Goal: Information Seeking & Learning: Learn about a topic

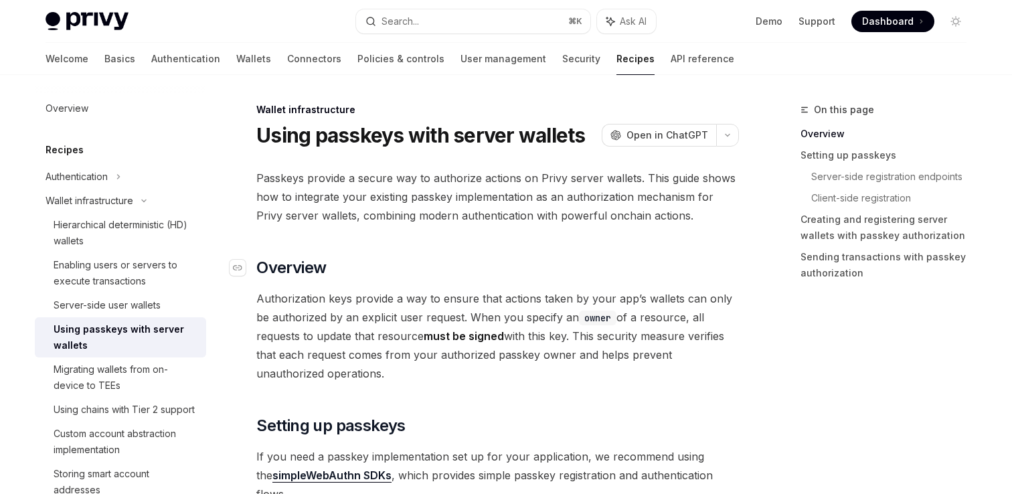
scroll to position [90, 0]
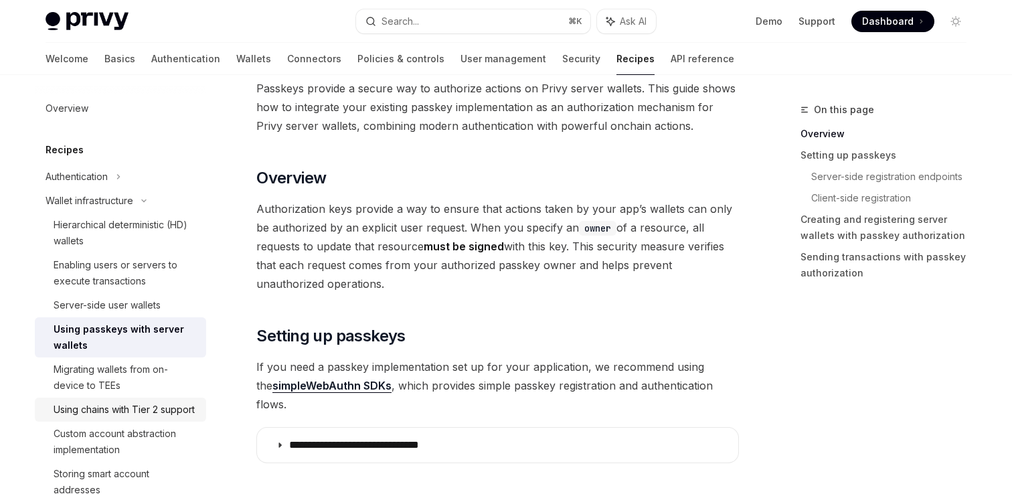
click at [169, 410] on div "Using chains with Tier 2 support" at bounding box center [124, 410] width 141 height 16
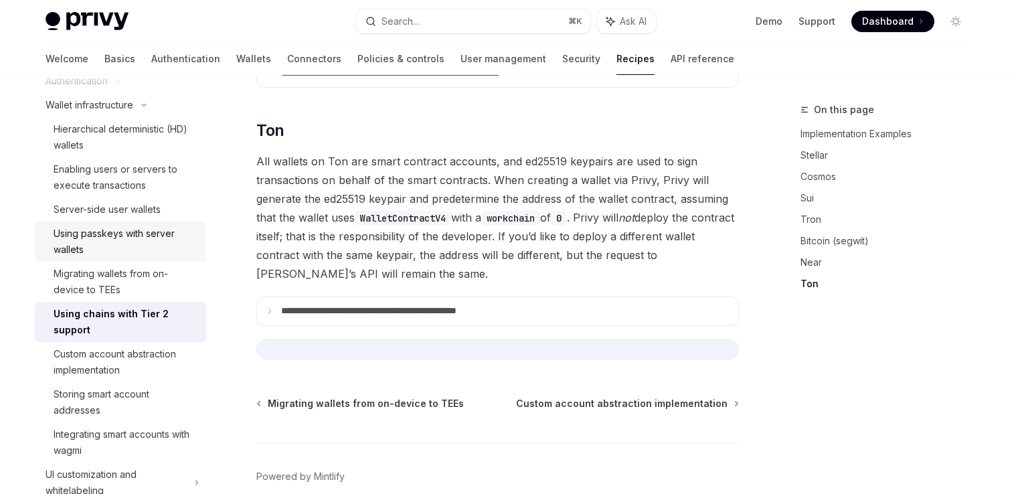
scroll to position [104, 0]
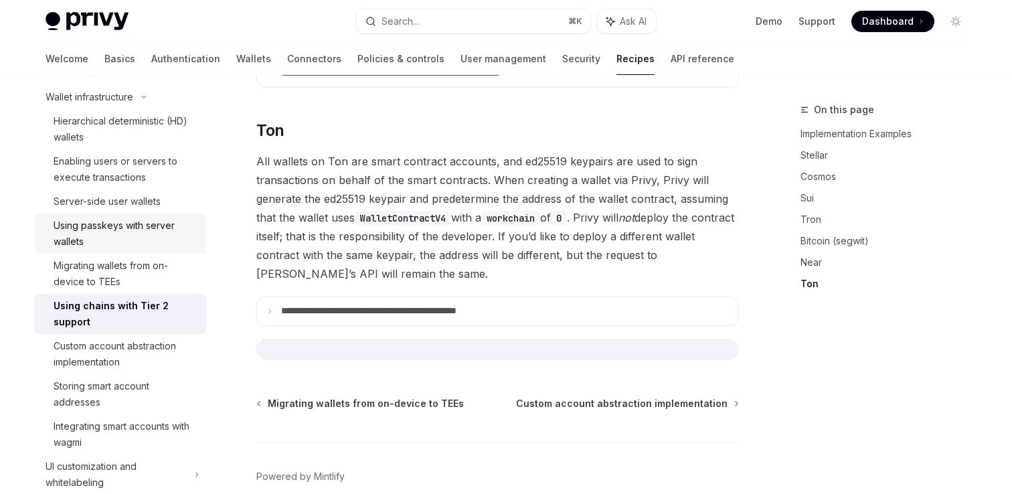
click at [126, 237] on div "Using passkeys with server wallets" at bounding box center [126, 234] width 145 height 32
type textarea "*"
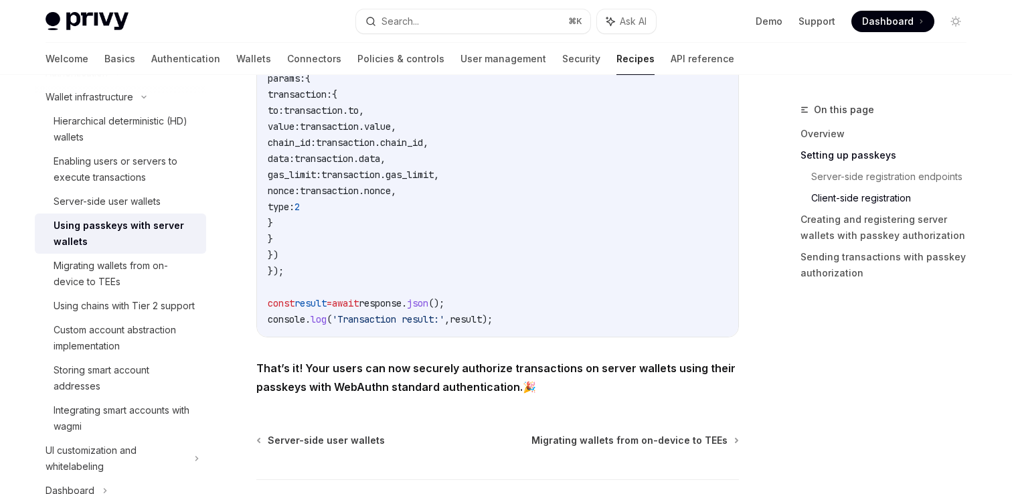
scroll to position [2635, 0]
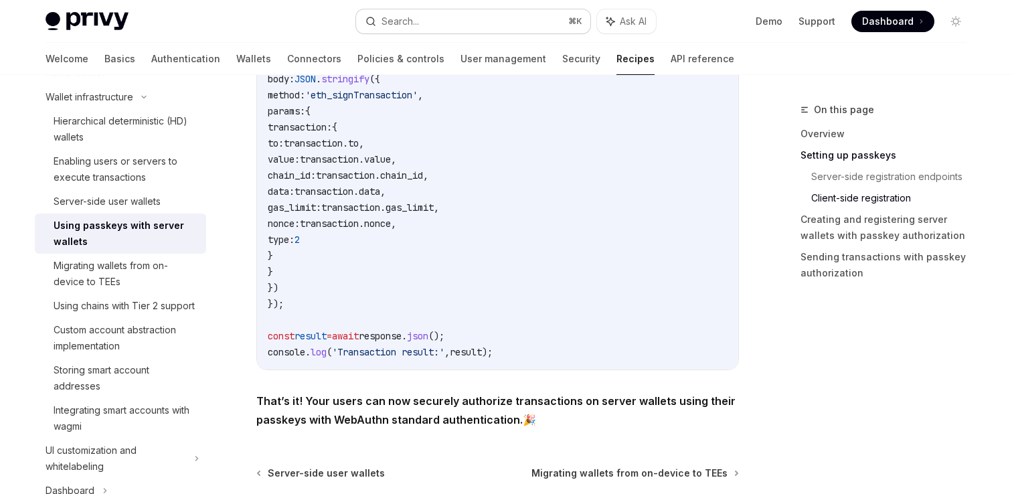
click at [432, 23] on button "Search... ⌘ K" at bounding box center [473, 21] width 234 height 24
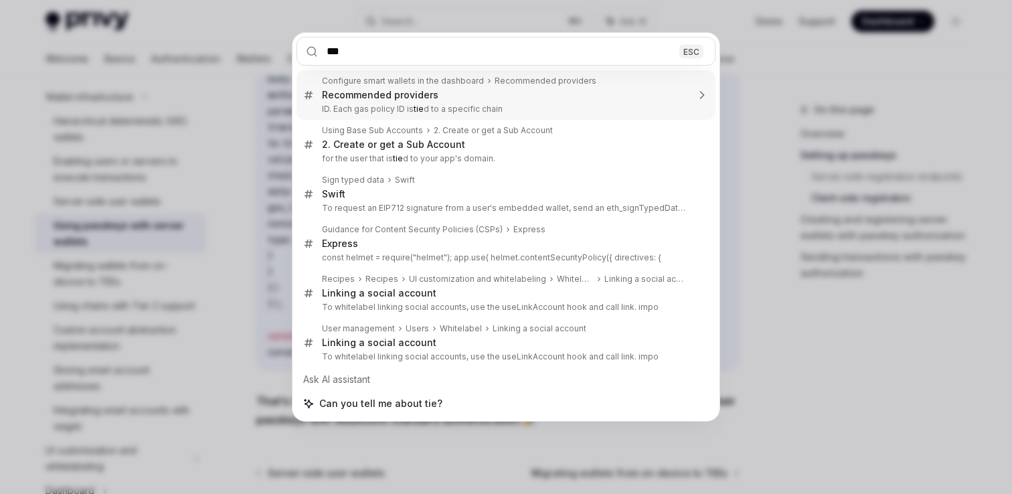
type input "****"
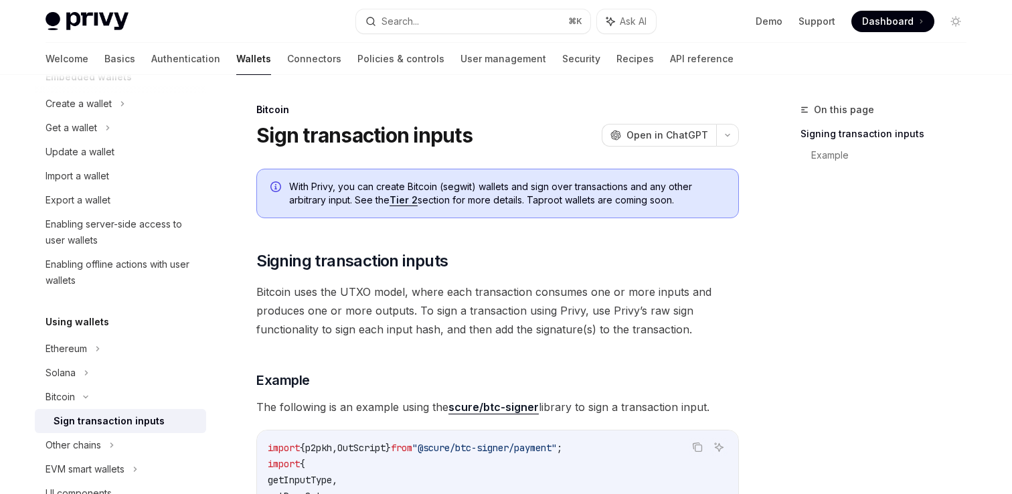
click at [418, 201] on link "Tier 2" at bounding box center [403, 200] width 28 height 12
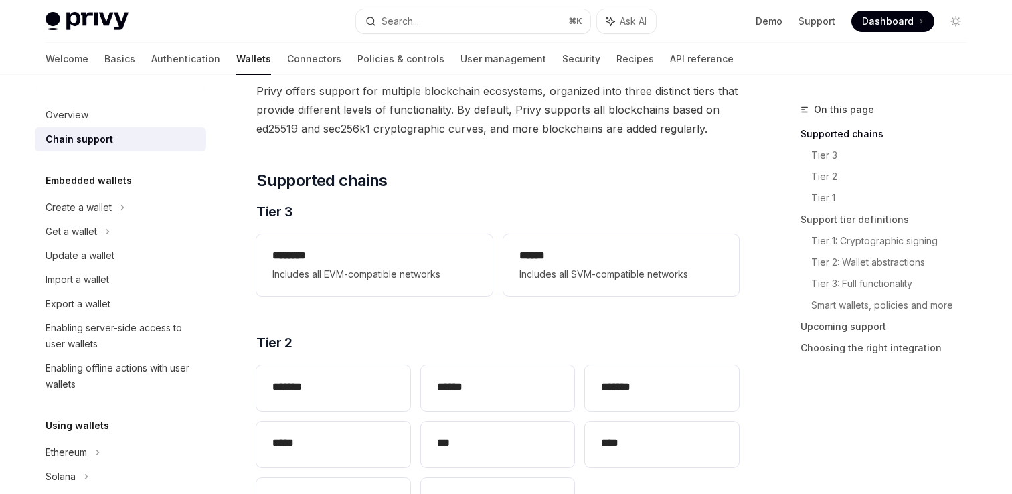
scroll to position [262, 0]
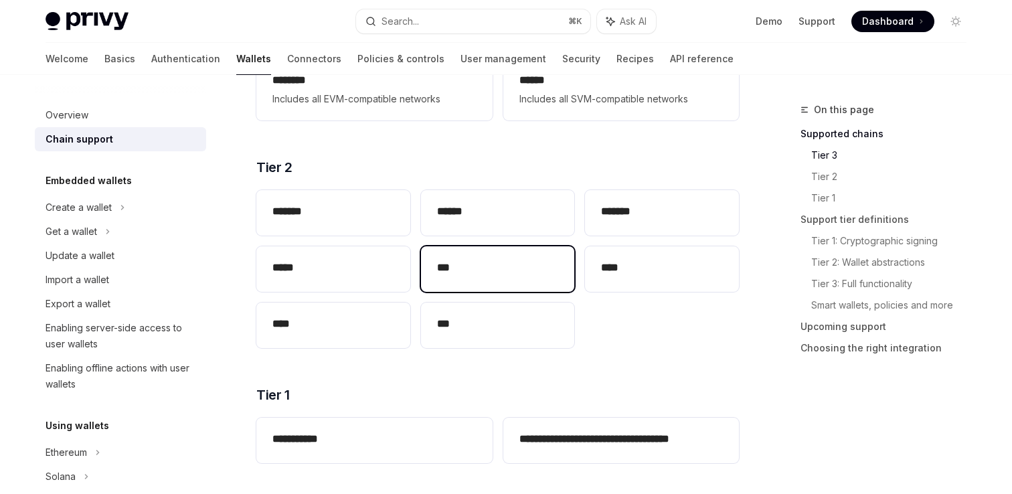
click at [472, 257] on div "***" at bounding box center [498, 269] width 154 height 46
type textarea "*"
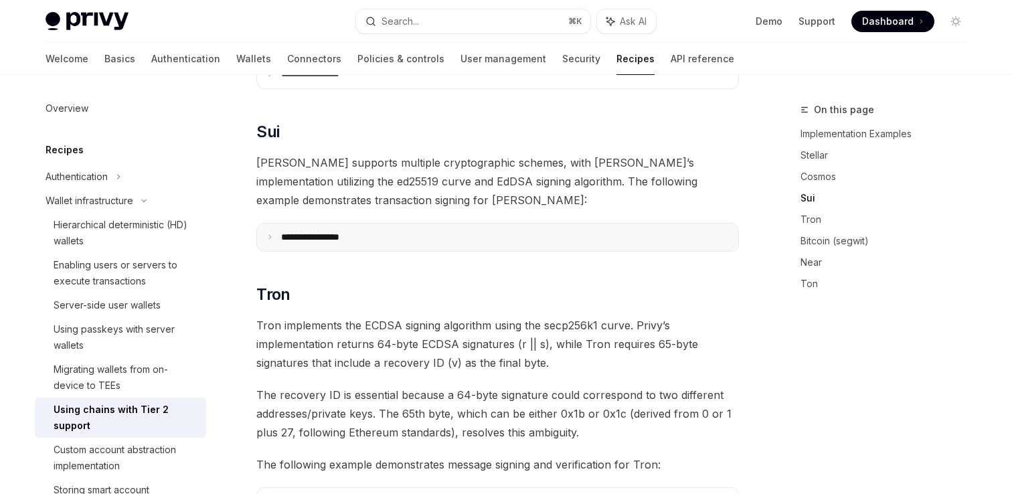
scroll to position [665, 0]
click at [270, 236] on icon at bounding box center [269, 239] width 7 height 7
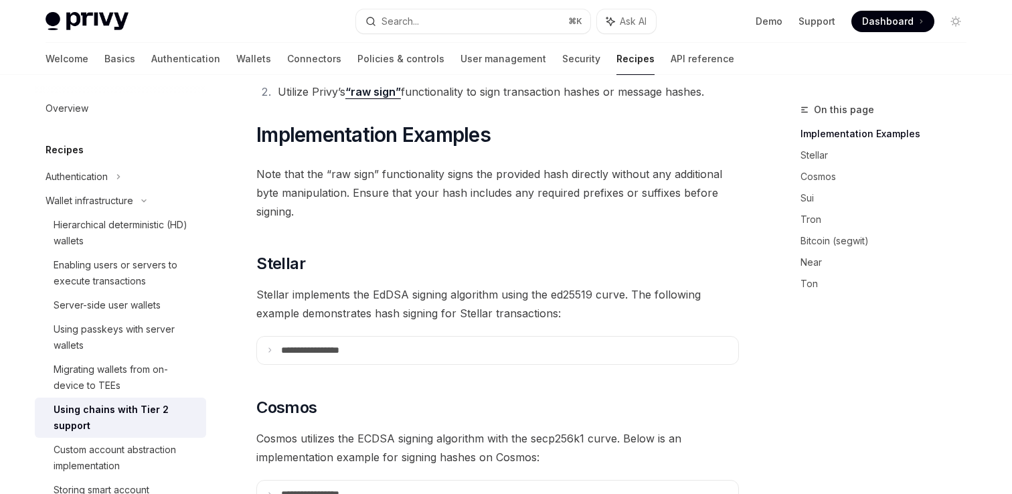
scroll to position [0, 0]
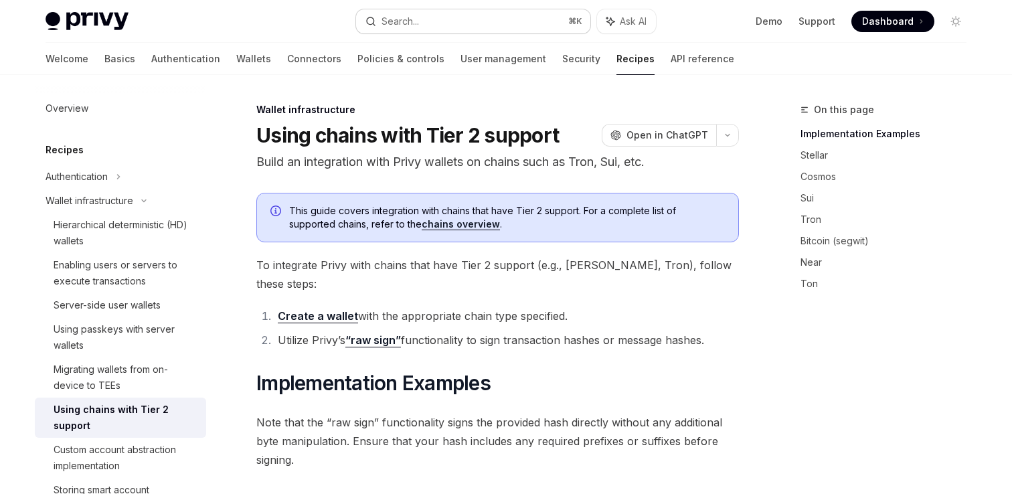
click at [458, 21] on button "Search... ⌘ K" at bounding box center [473, 21] width 234 height 24
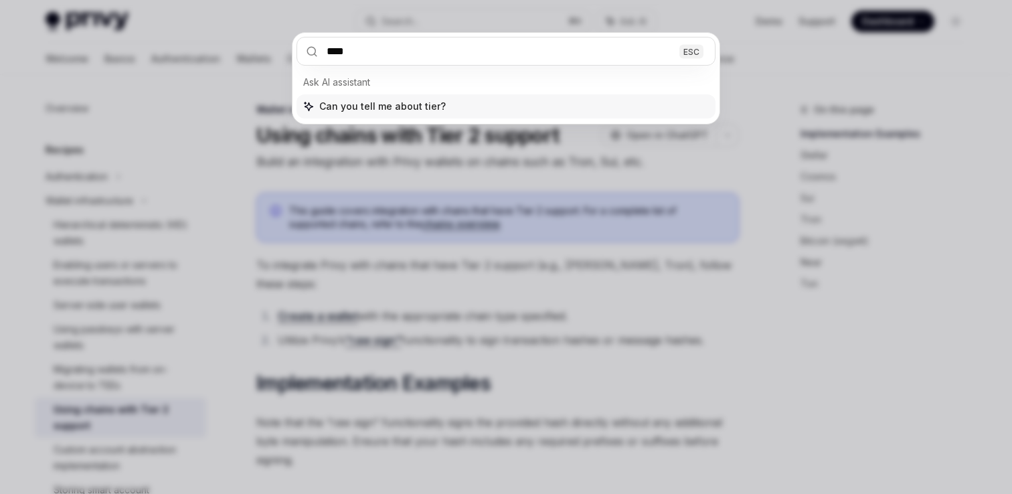
type input "*****"
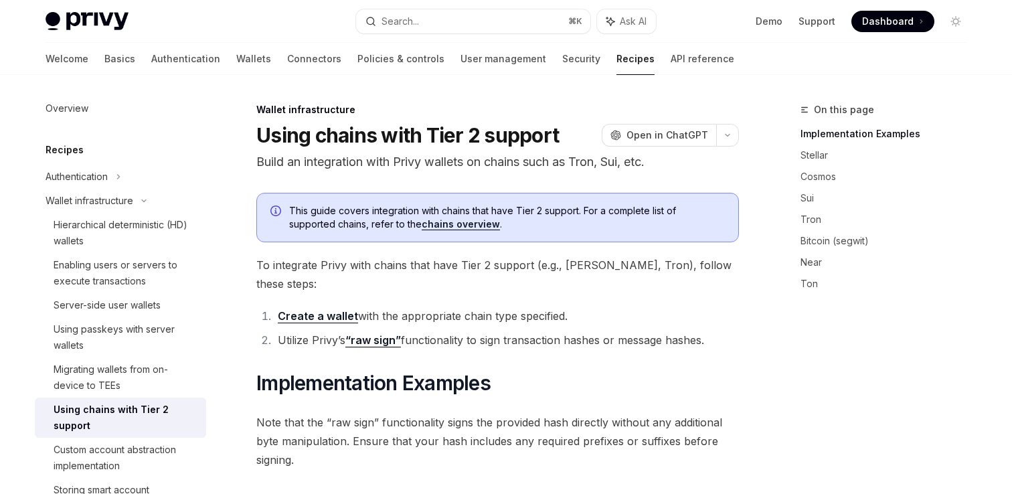
type textarea "*"
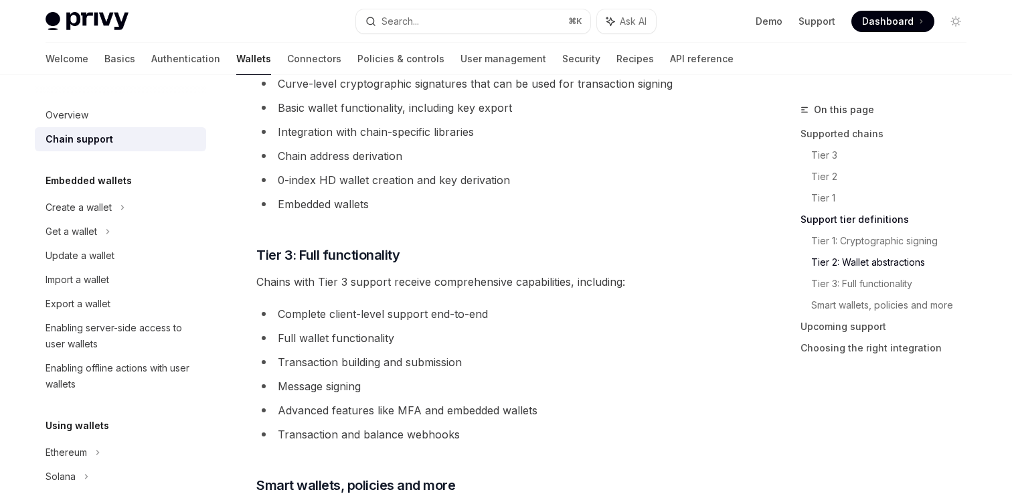
scroll to position [918, 0]
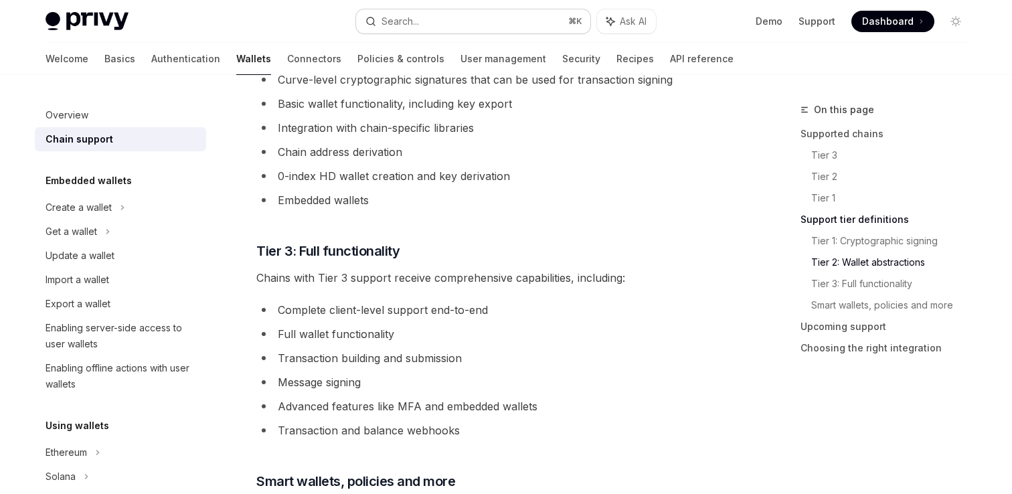
click at [479, 22] on button "Search... ⌘ K" at bounding box center [473, 21] width 234 height 24
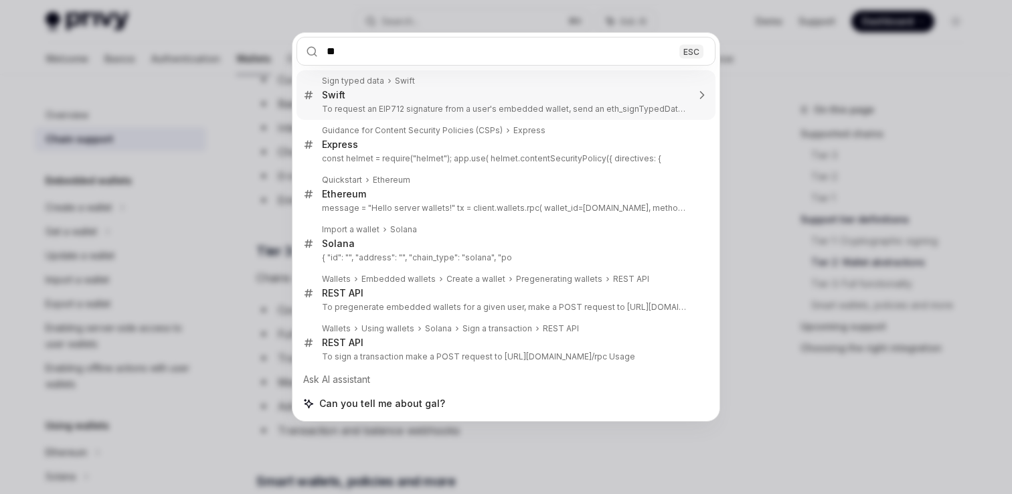
type input "***"
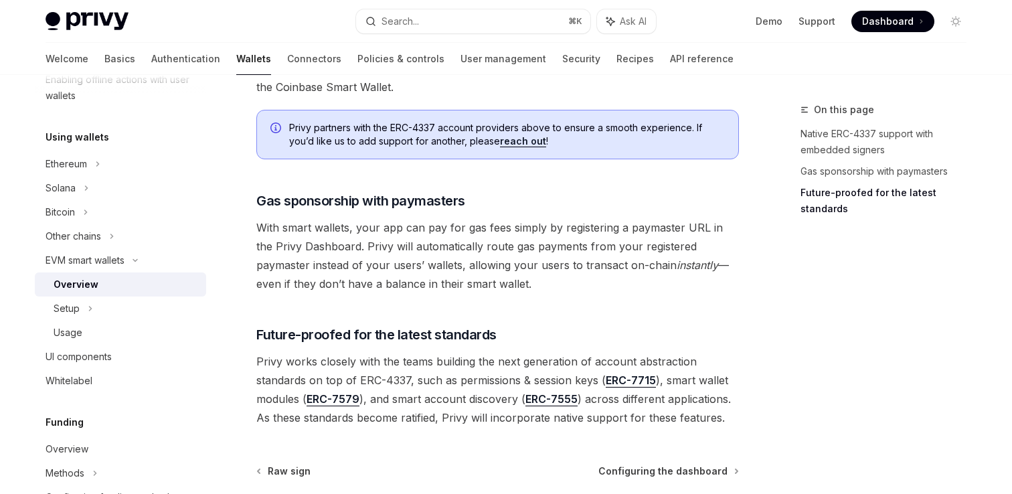
scroll to position [997, 0]
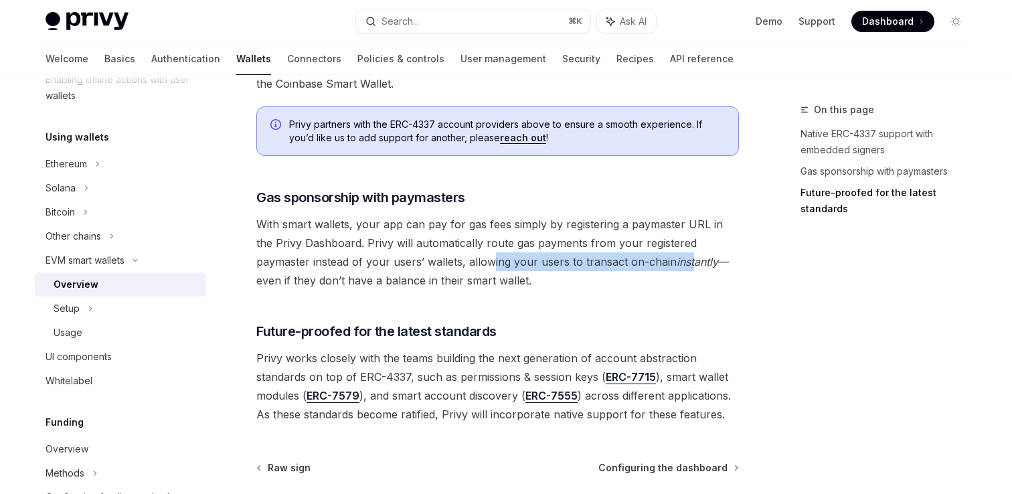
drag, startPoint x: 436, startPoint y: 252, endPoint x: 634, endPoint y: 255, distance: 198.1
click at [634, 255] on span "With smart wallets, your app can pay for gas fees simply by registering a payma…" at bounding box center [497, 252] width 483 height 75
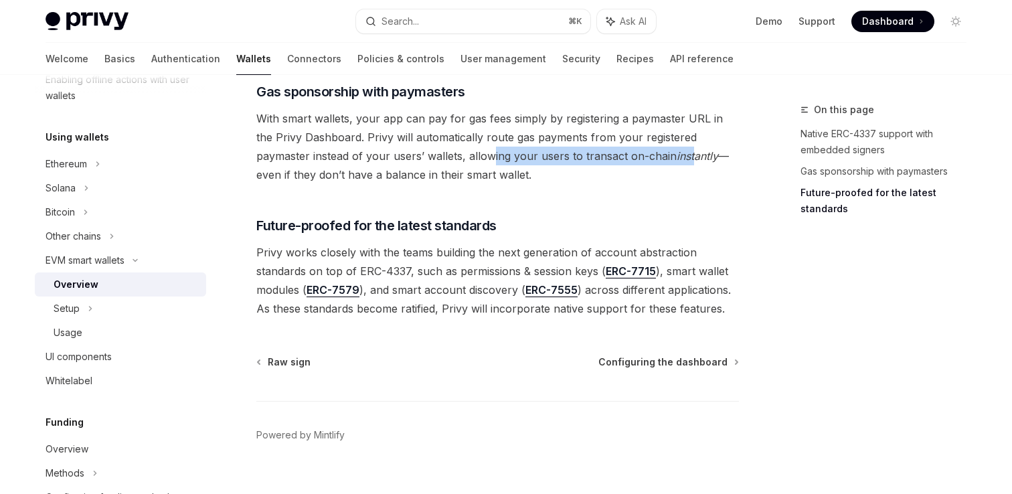
scroll to position [1096, 0]
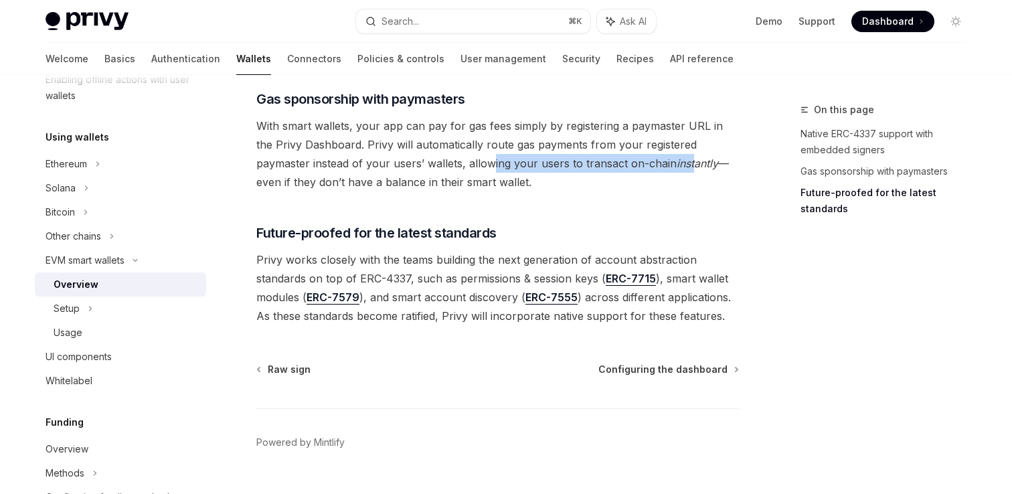
type textarea "*"
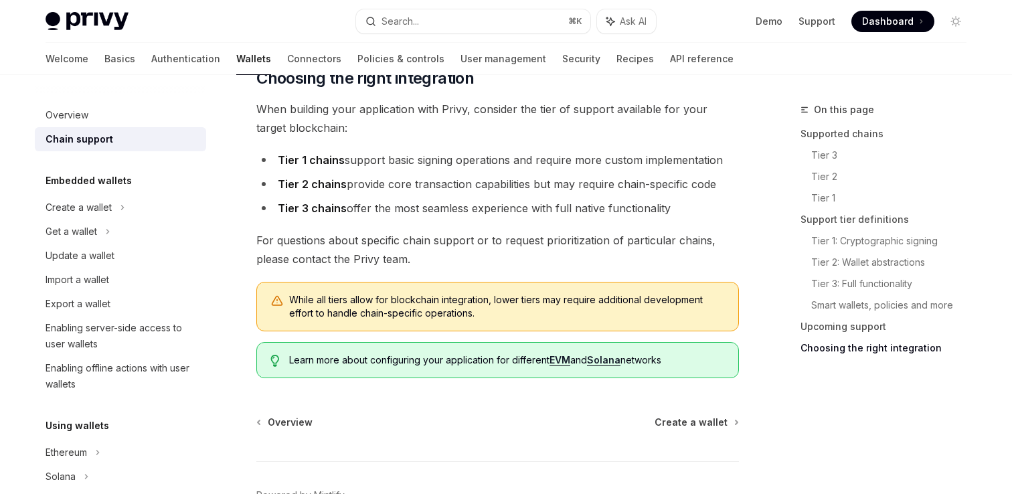
scroll to position [1670, 0]
